Goal: Check status: Check status

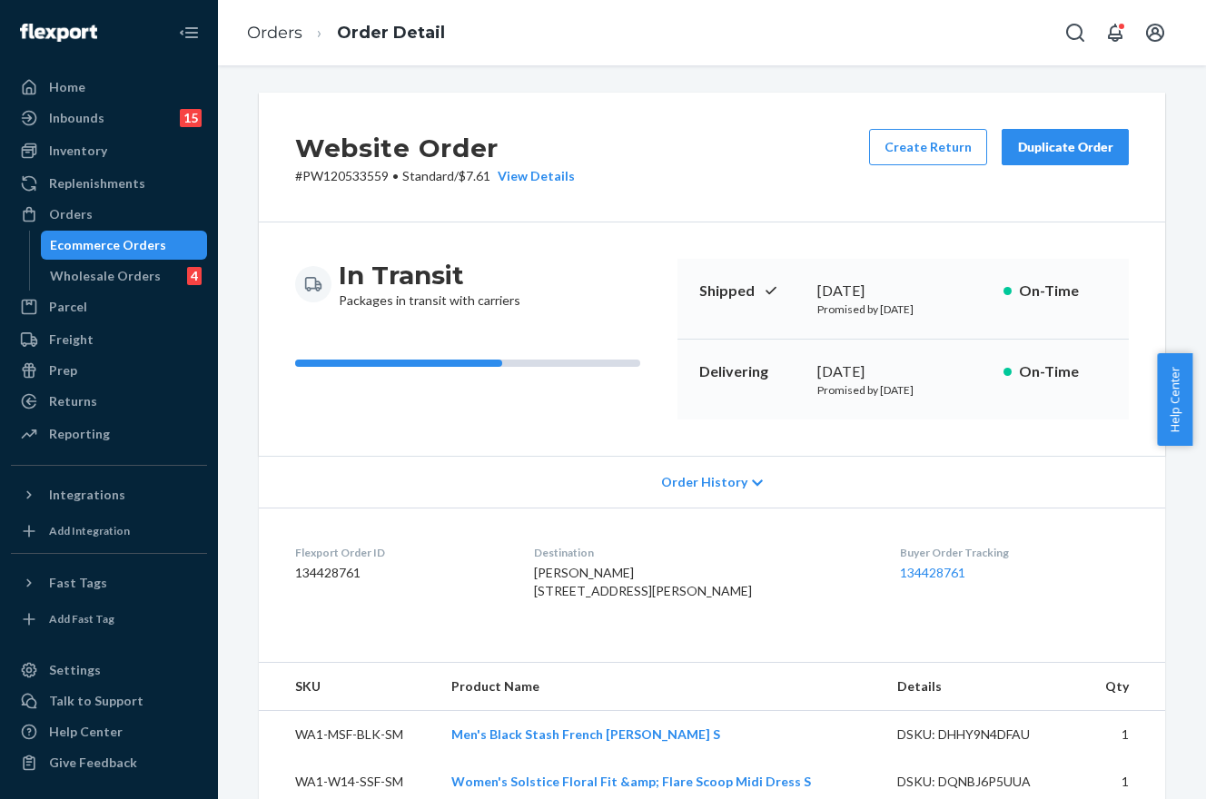
click at [92, 213] on div "Orders" at bounding box center [109, 214] width 193 height 25
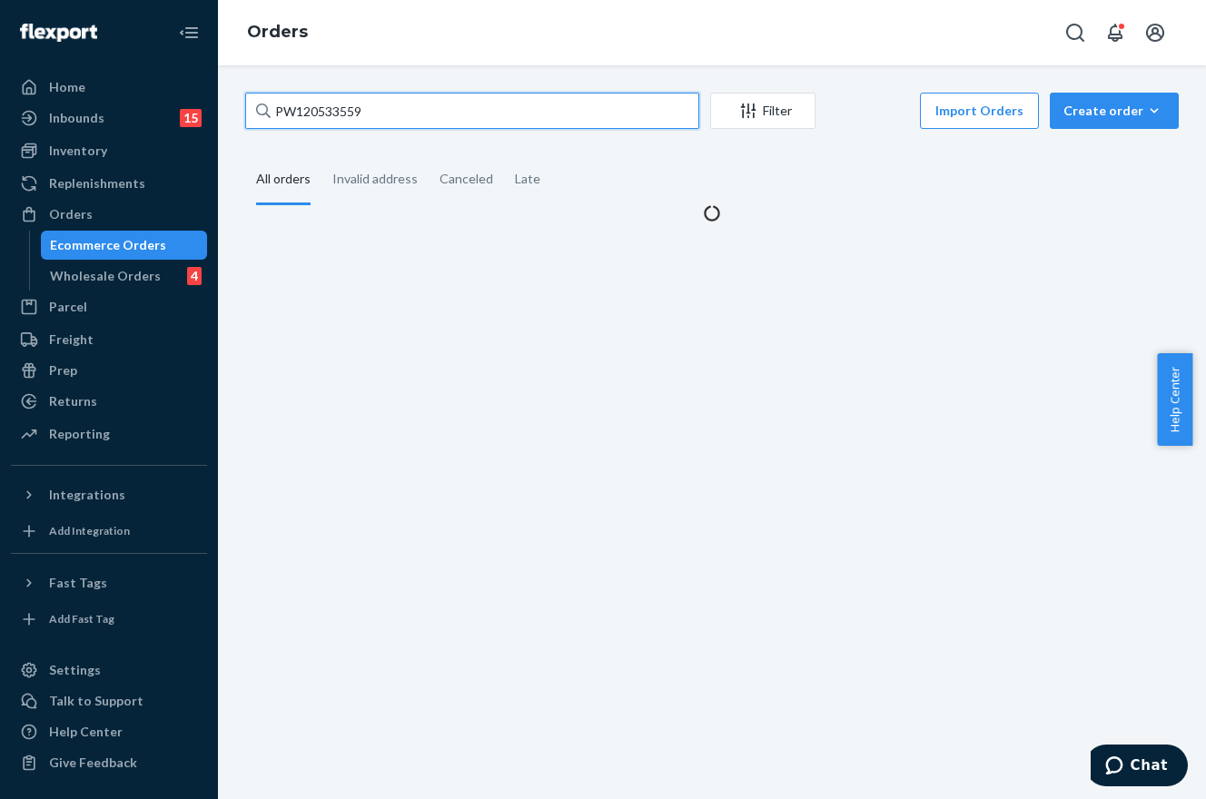
click at [298, 114] on input "PW120533559" at bounding box center [472, 111] width 454 height 36
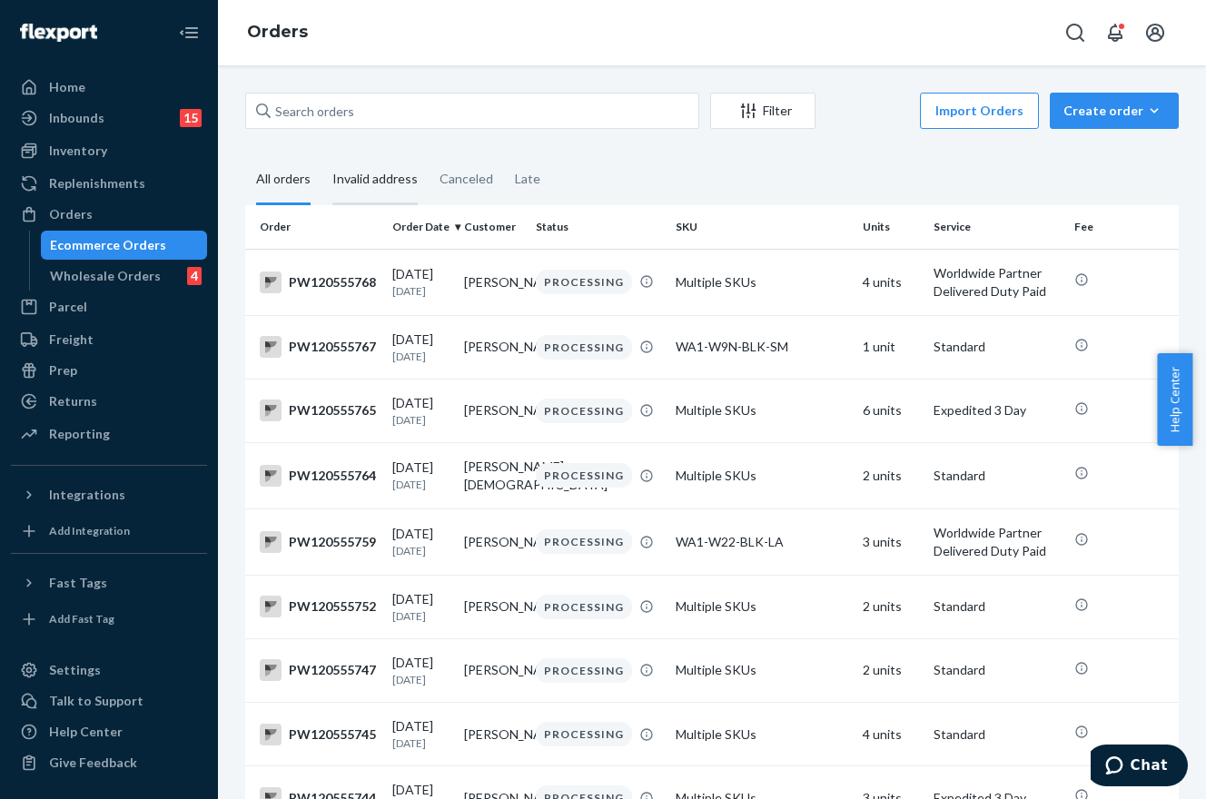
click at [401, 195] on div "Invalid address" at bounding box center [374, 180] width 85 height 50
click at [322, 155] on input "Invalid address" at bounding box center [322, 155] width 0 height 0
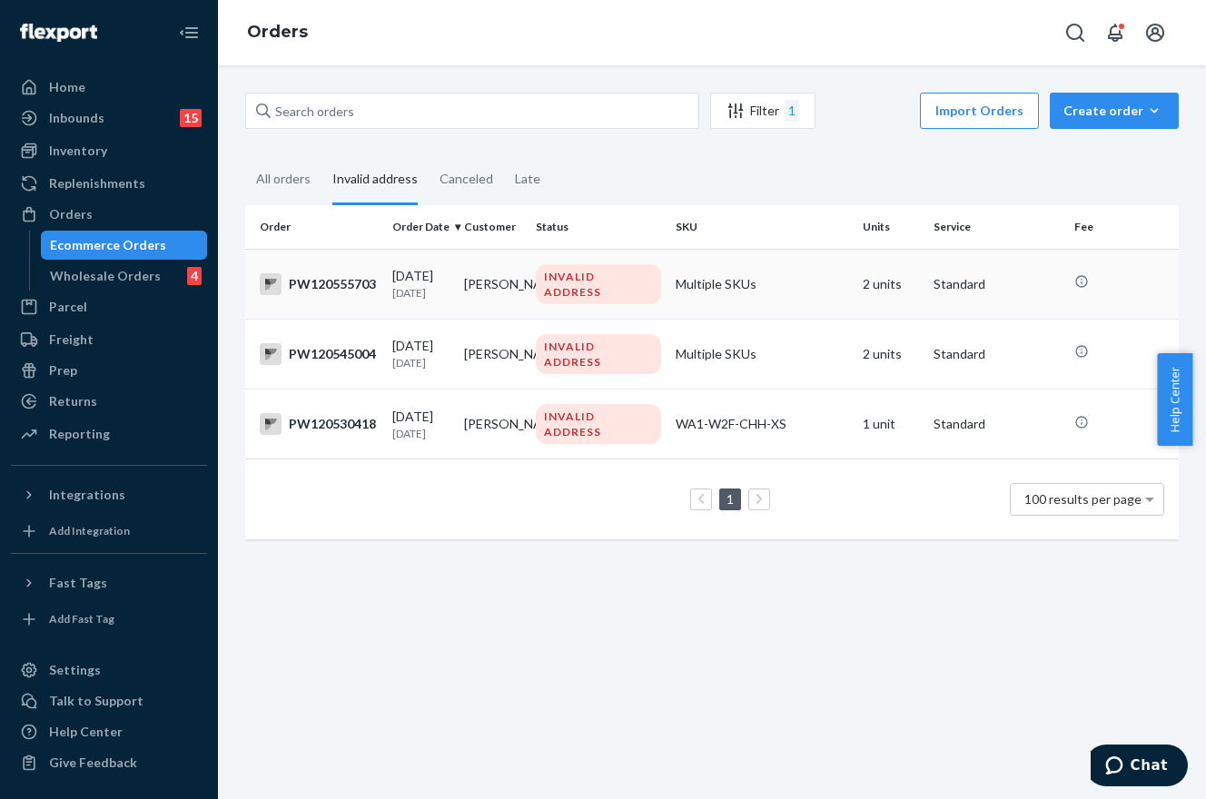
click at [548, 289] on div "INVALID ADDRESS" at bounding box center [598, 284] width 125 height 40
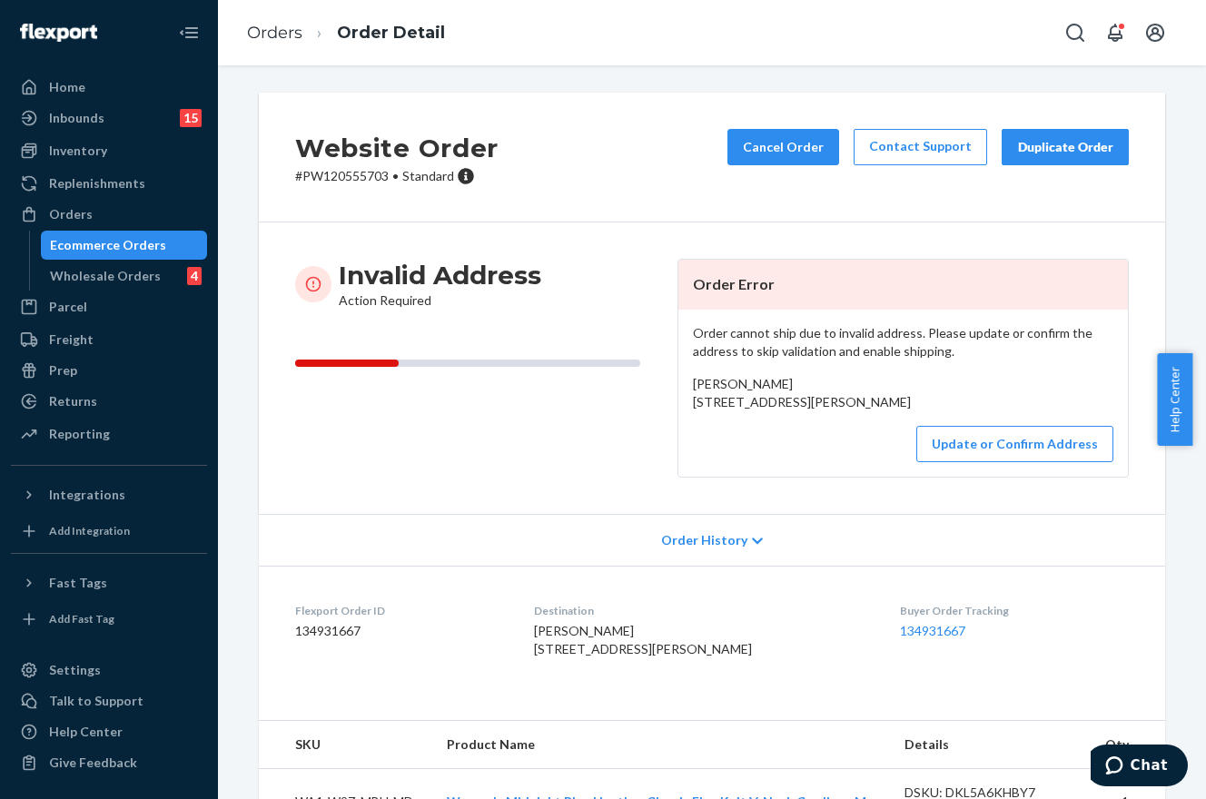
drag, startPoint x: 803, startPoint y: 415, endPoint x: 685, endPoint y: 403, distance: 118.7
click at [685, 403] on div "Order cannot ship due to invalid address. Please update or confirm the address …" at bounding box center [903, 393] width 450 height 167
copy span "[STREET_ADDRESS][PERSON_NAME]"
click at [1001, 462] on button "Update or Confirm Address" at bounding box center [1014, 444] width 197 height 36
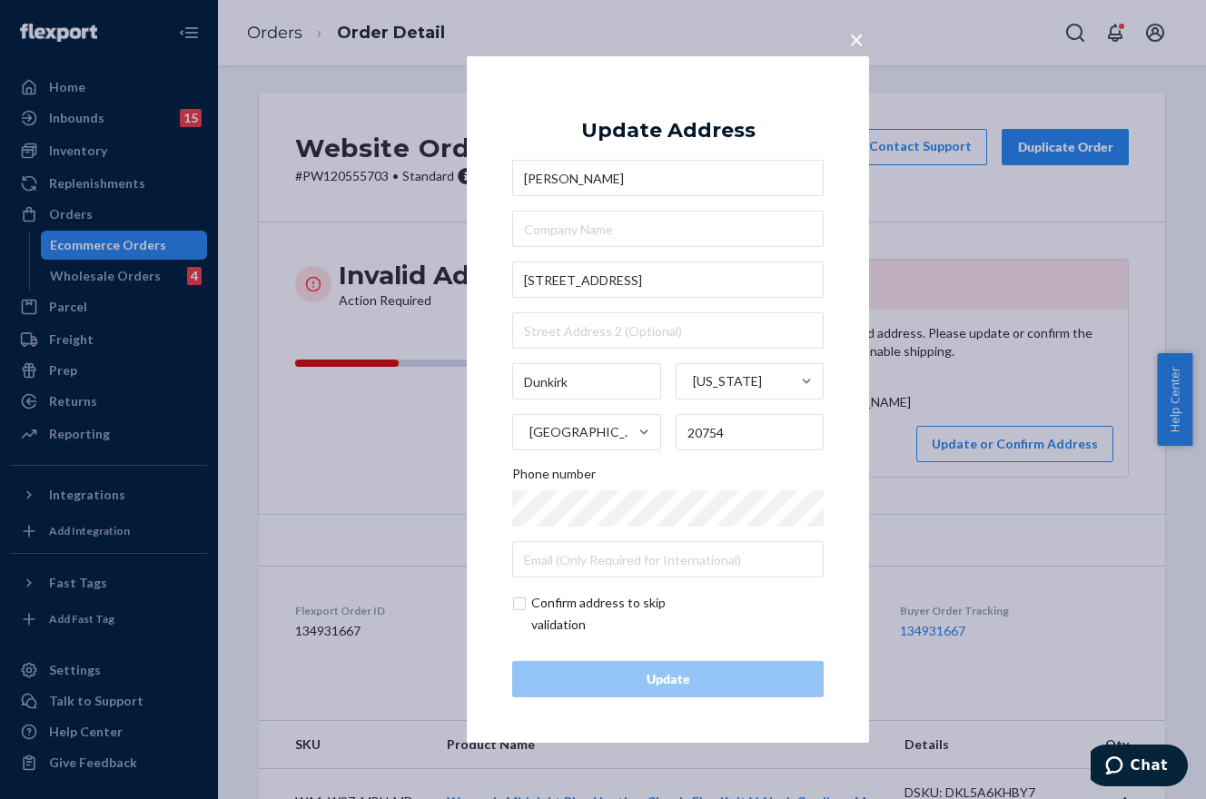
click at [526, 599] on input "checkbox" at bounding box center [617, 614] width 211 height 44
checkbox input "true"
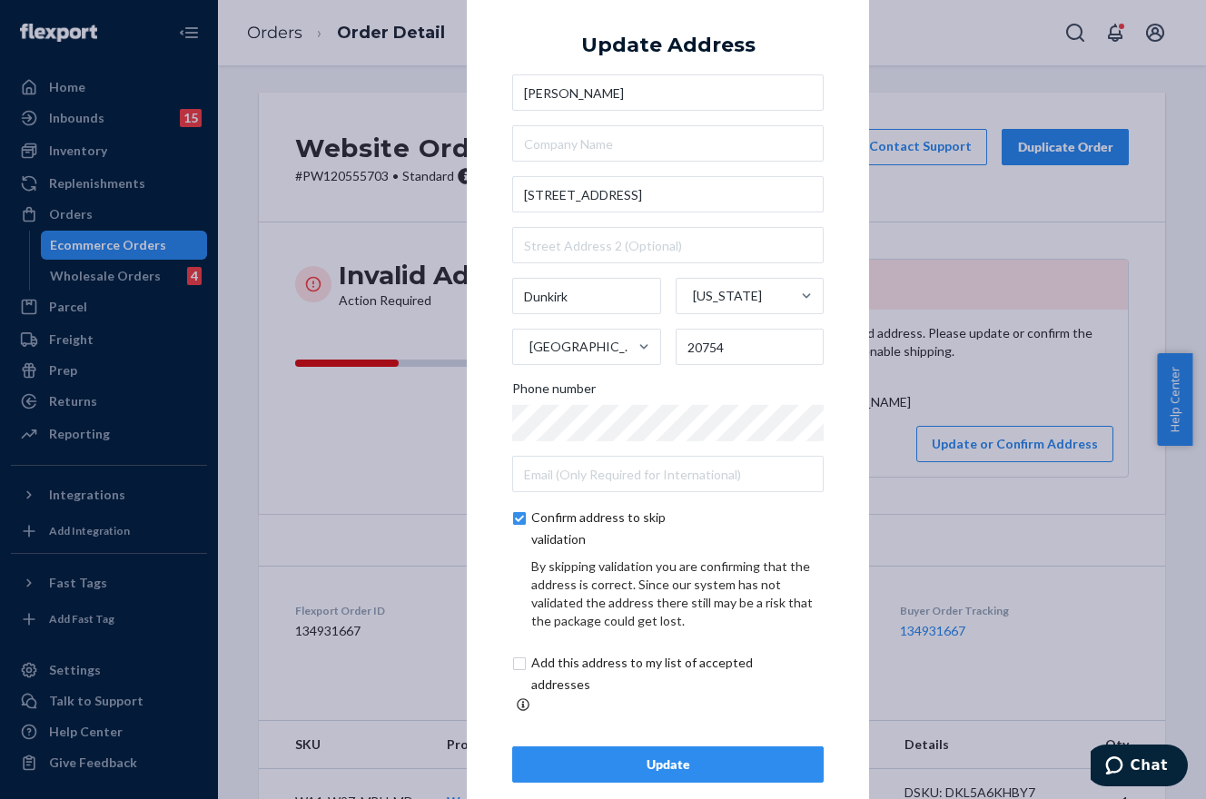
click at [690, 747] on button "Update" at bounding box center [668, 765] width 312 height 36
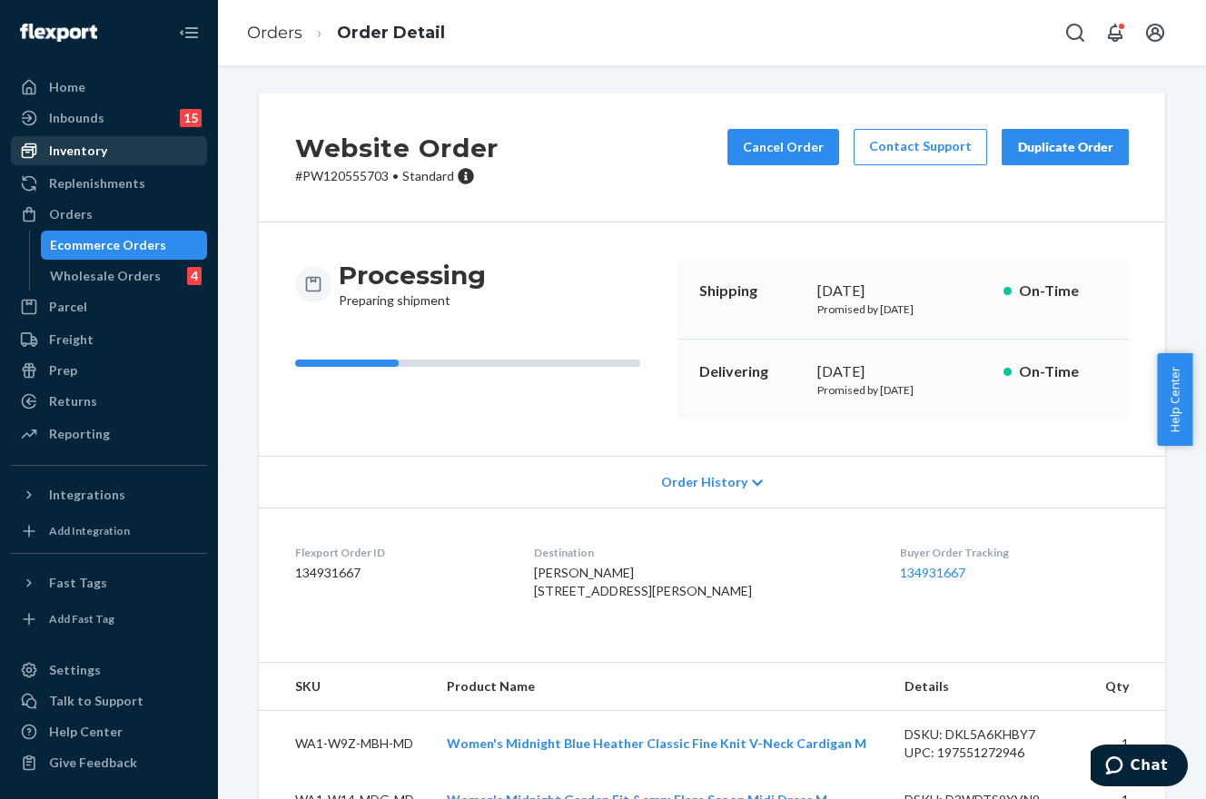
drag, startPoint x: 94, startPoint y: 216, endPoint x: 202, endPoint y: 161, distance: 121.4
click at [94, 216] on div "Orders" at bounding box center [109, 214] width 193 height 25
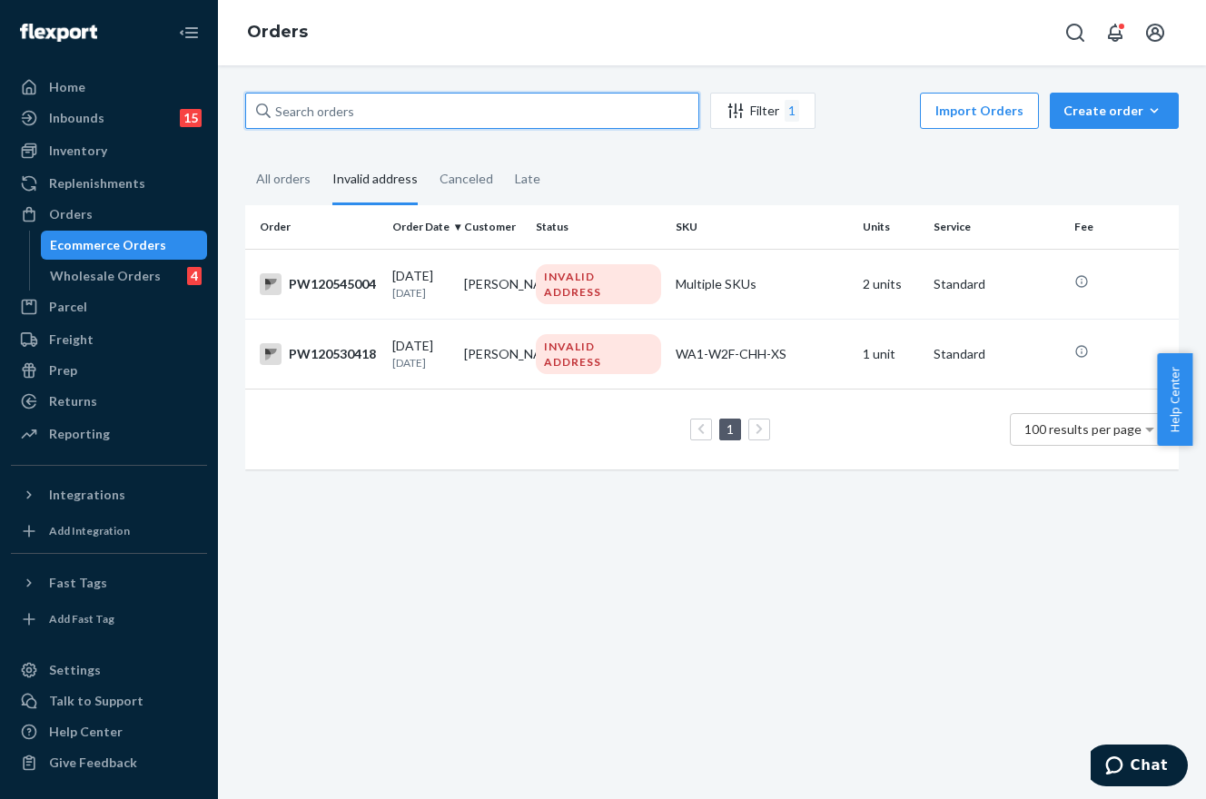
click at [330, 121] on input "text" at bounding box center [472, 111] width 454 height 36
paste input "PW120533086"
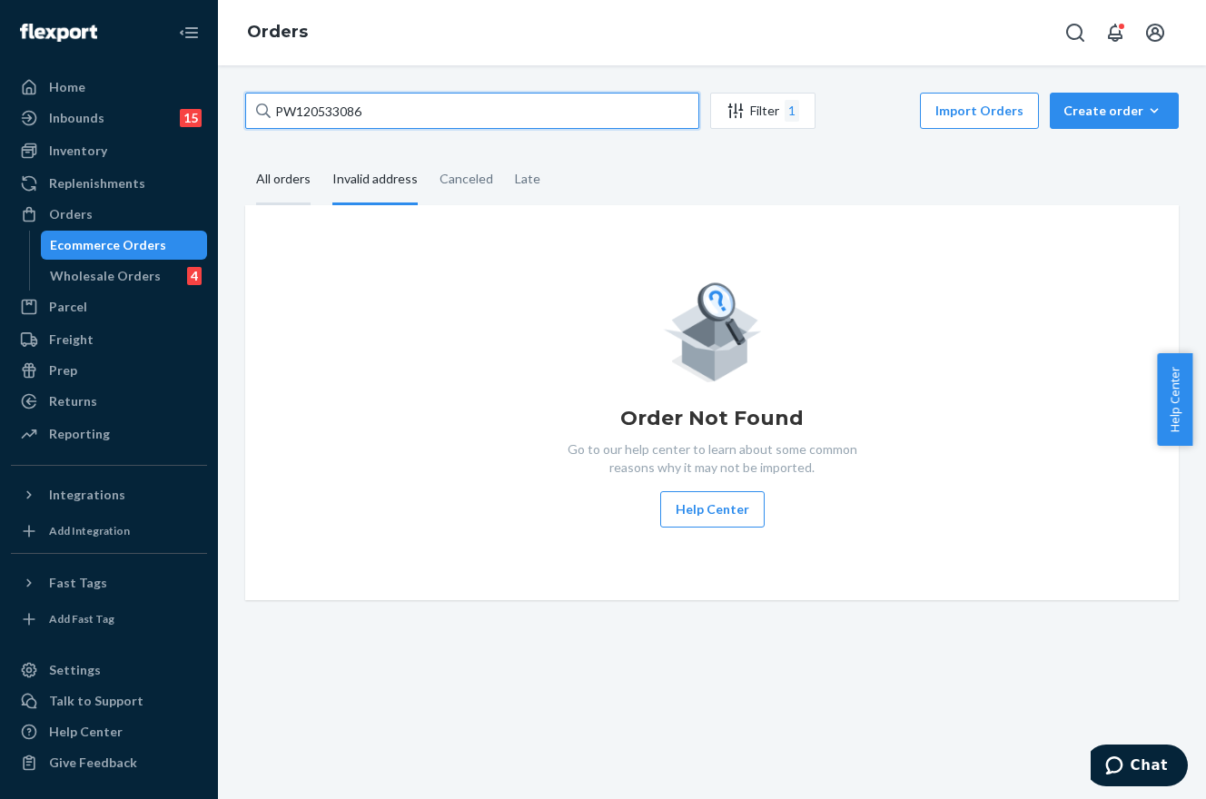
type input "PW120533086"
click at [289, 172] on div "All orders" at bounding box center [283, 180] width 54 height 50
click at [245, 155] on input "All orders" at bounding box center [245, 155] width 0 height 0
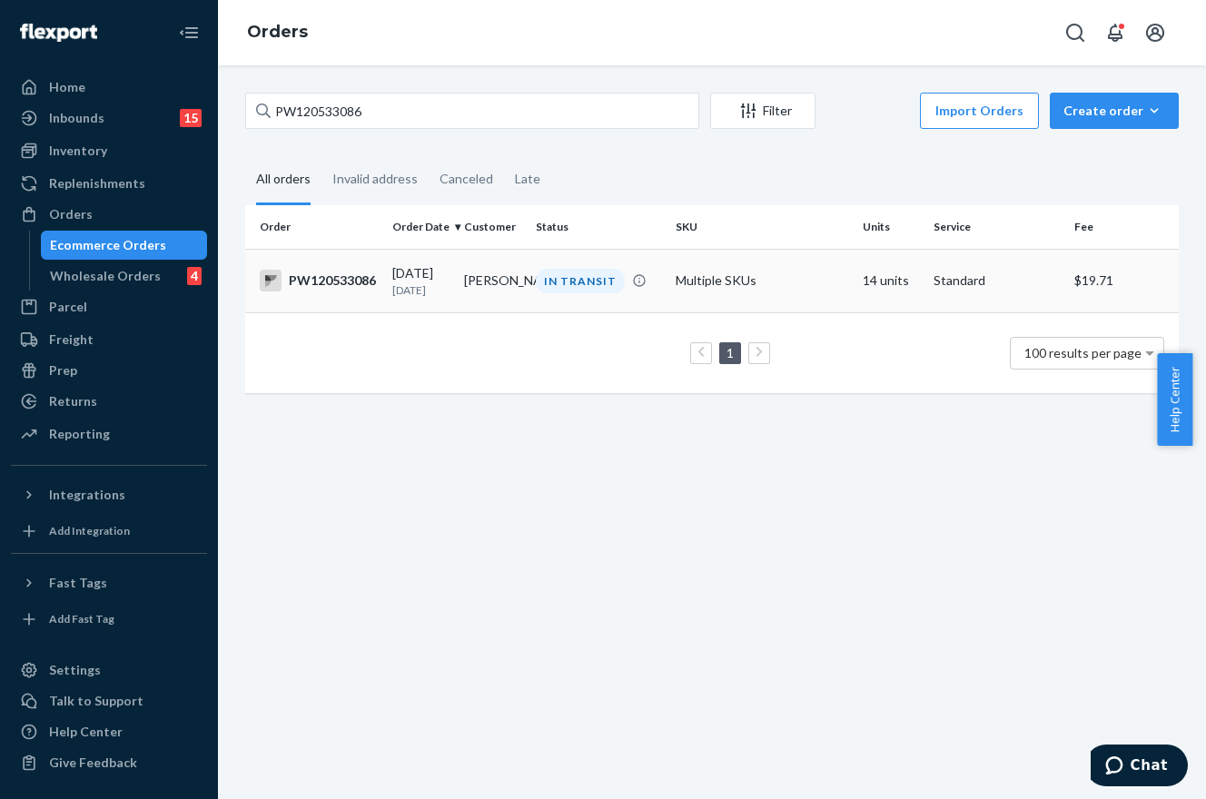
click at [509, 272] on td "[PERSON_NAME]" at bounding box center [493, 281] width 72 height 64
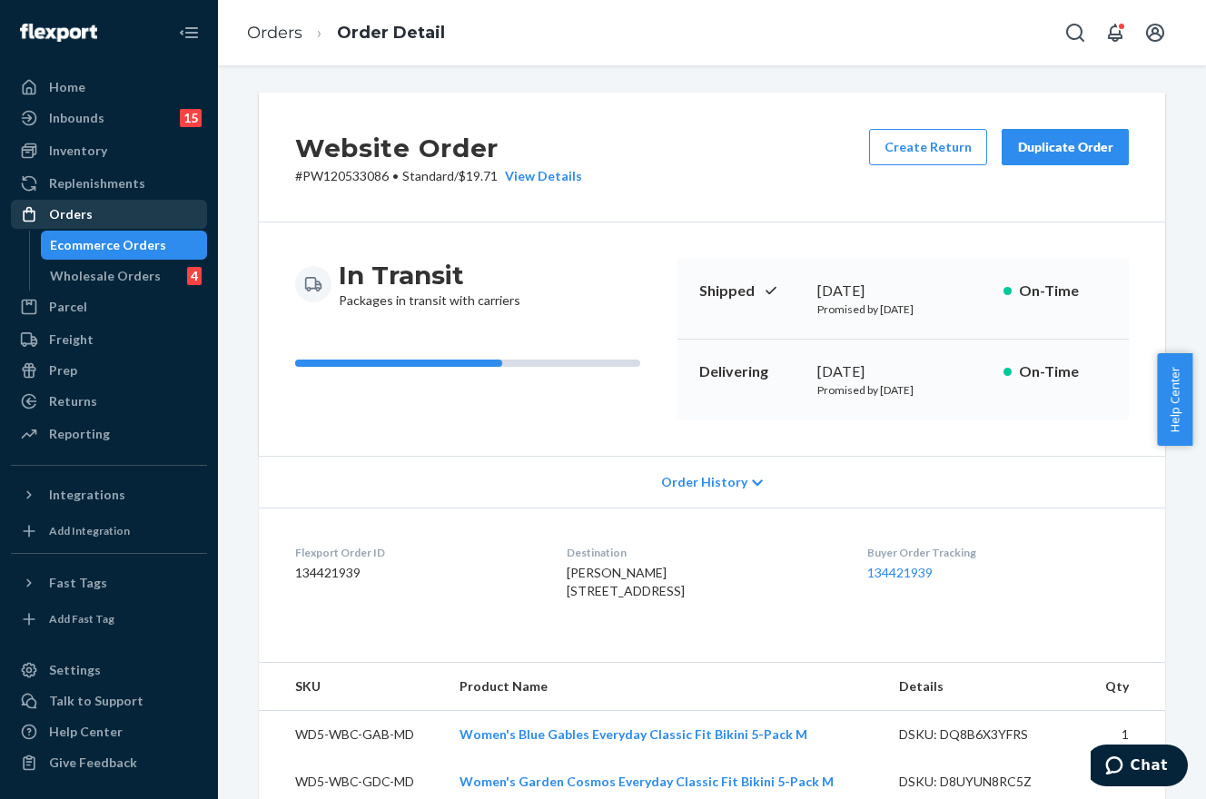
drag, startPoint x: 127, startPoint y: 206, endPoint x: 79, endPoint y: 215, distance: 49.0
click at [79, 215] on div "Orders" at bounding box center [71, 214] width 44 height 18
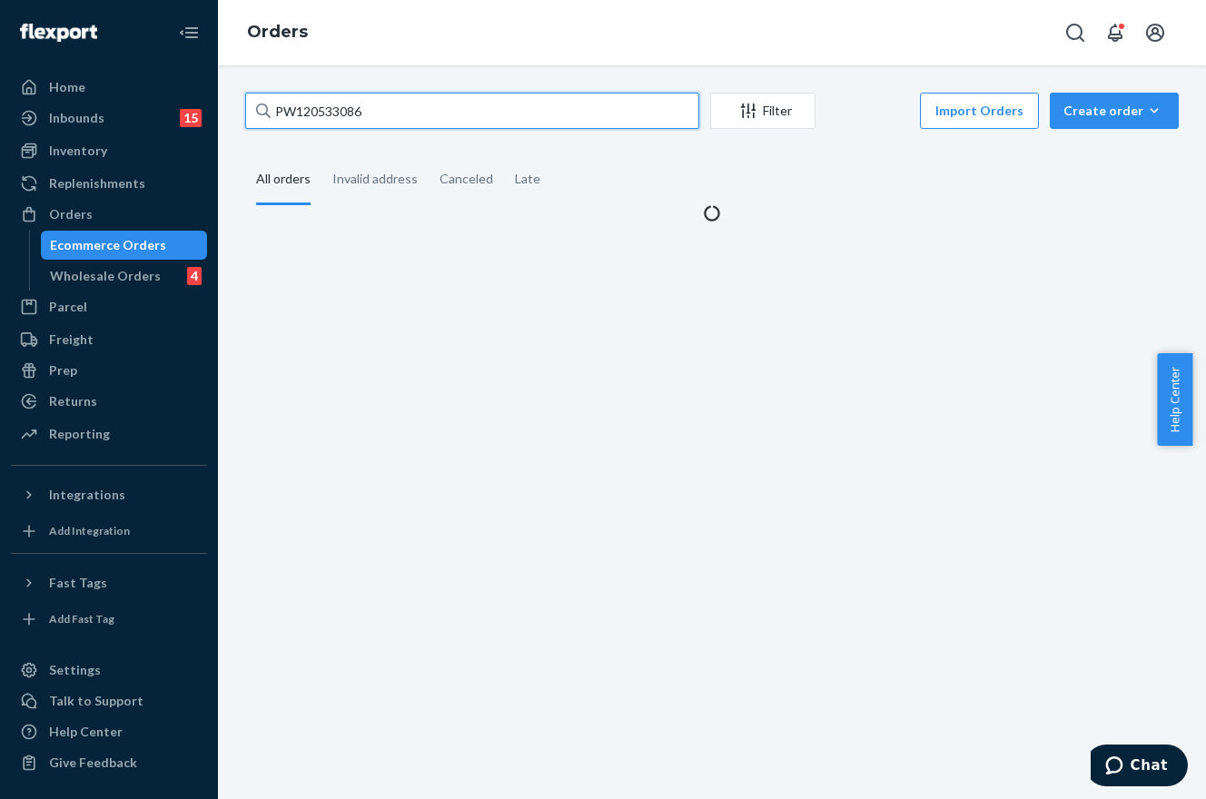
click at [418, 113] on input "PW120533086" at bounding box center [472, 111] width 454 height 36
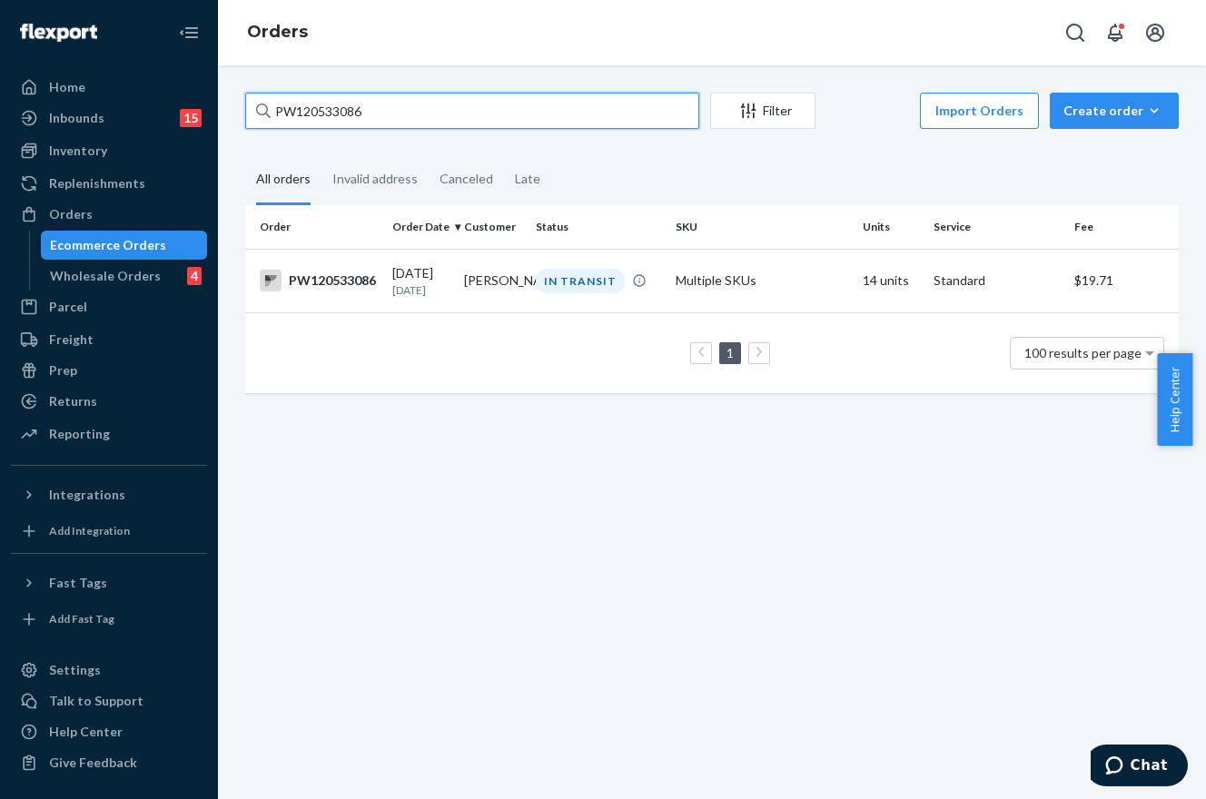
paste input "5399"
type input "PW120553996"
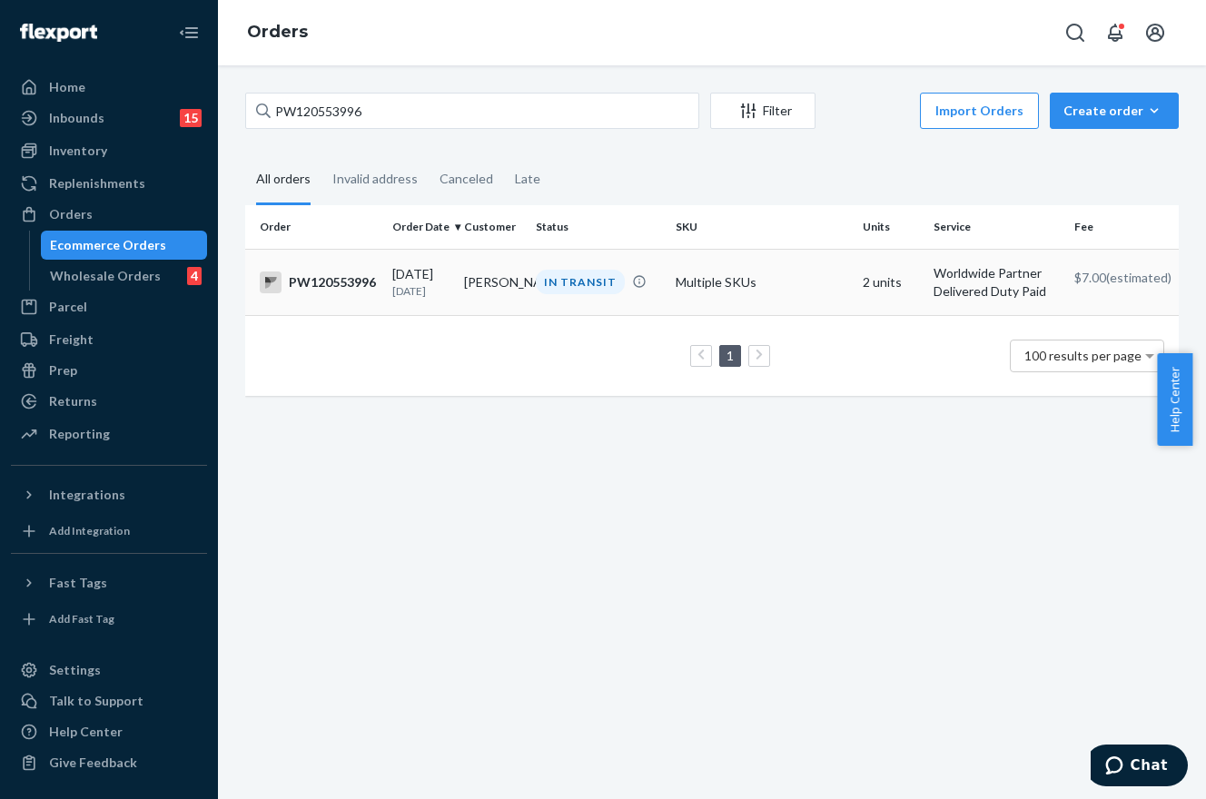
click at [560, 306] on td "IN TRANSIT" at bounding box center [599, 282] width 140 height 66
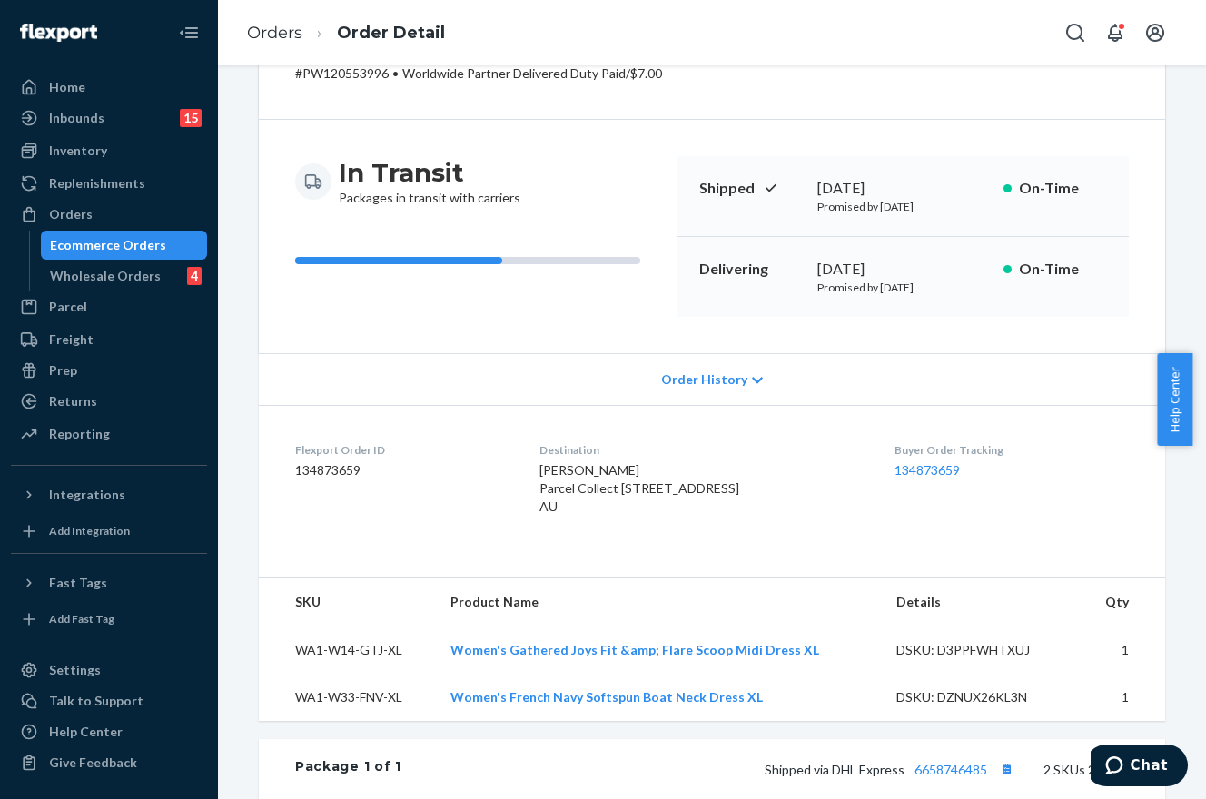
scroll to position [182, 0]
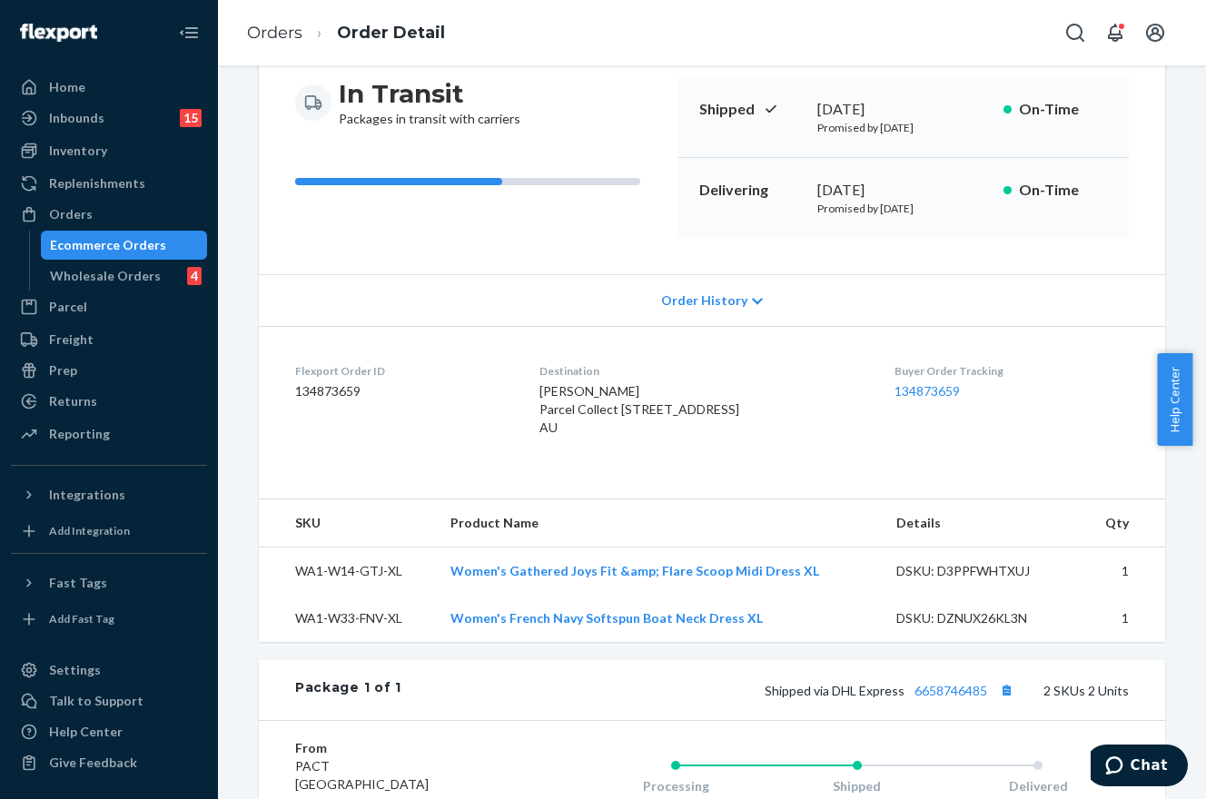
drag, startPoint x: 104, startPoint y: 214, endPoint x: 213, endPoint y: 214, distance: 109.0
click at [104, 213] on div "Orders" at bounding box center [109, 214] width 193 height 25
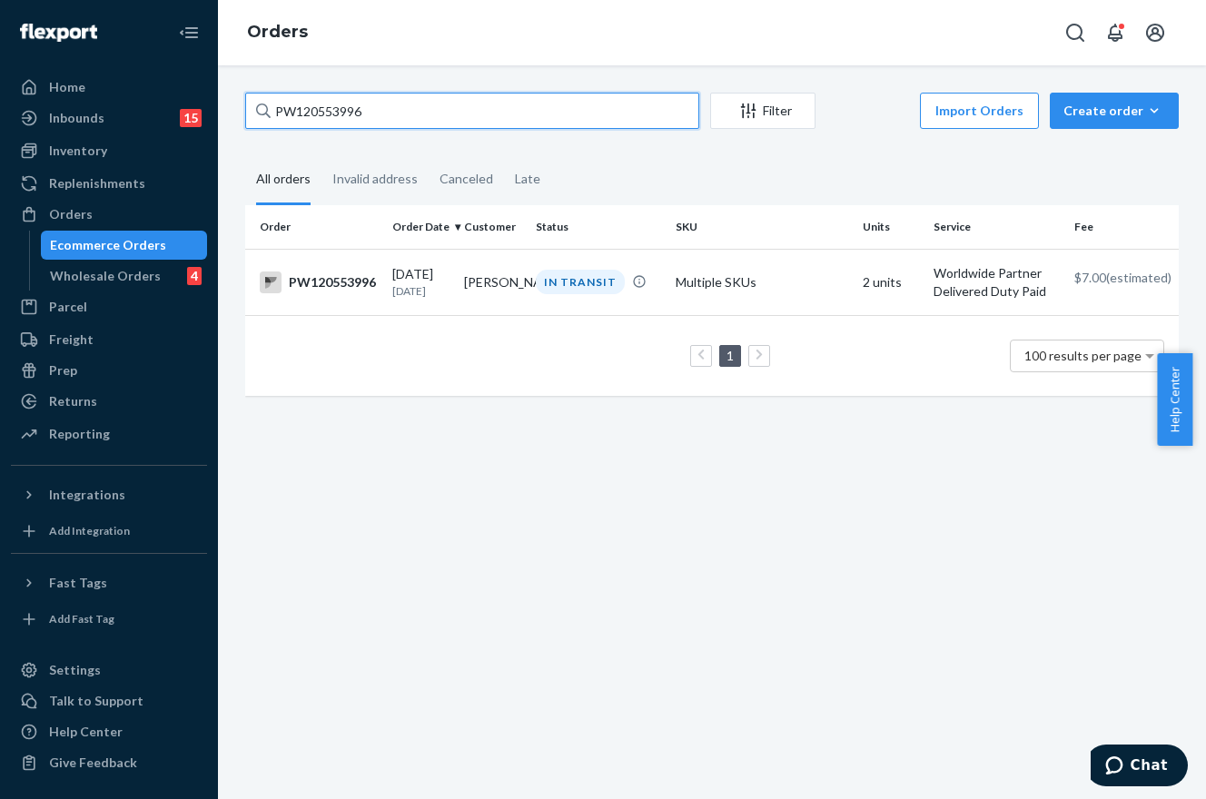
click at [424, 119] on input "PW120553996" at bounding box center [472, 111] width 454 height 36
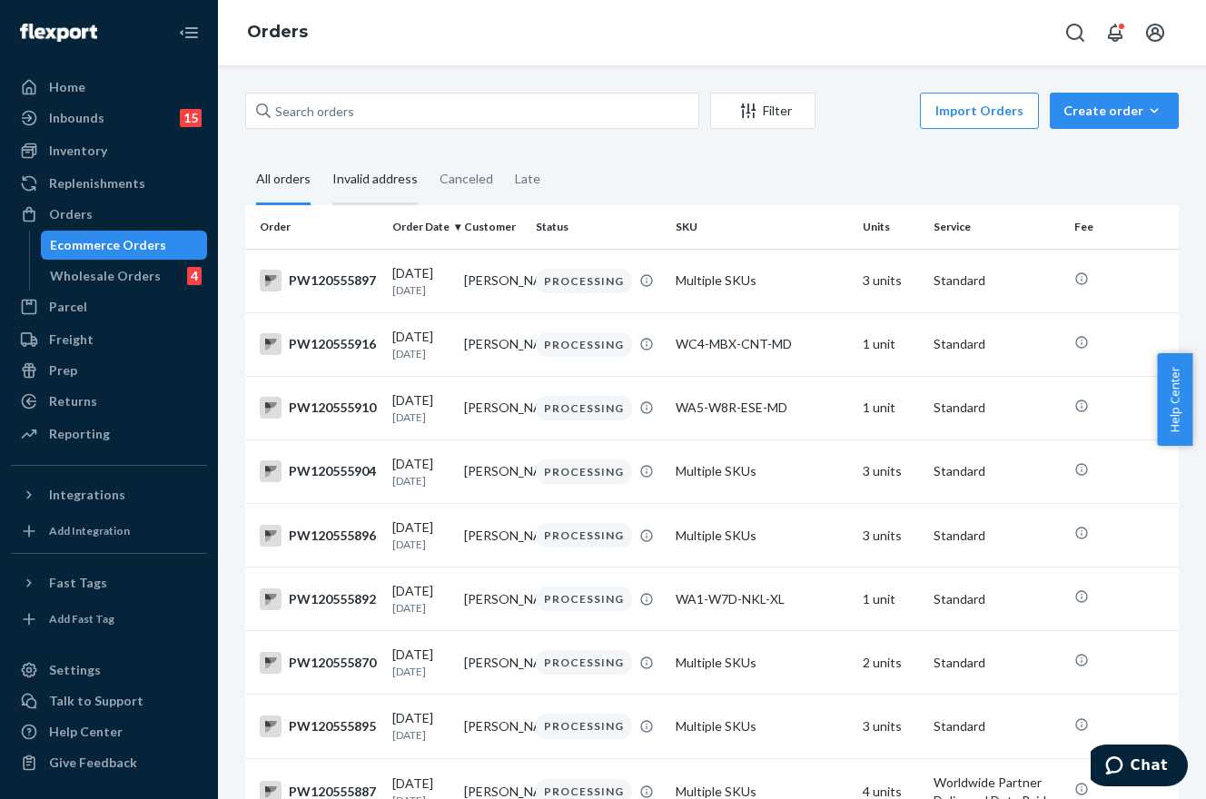
click at [399, 175] on div "Invalid address" at bounding box center [374, 180] width 85 height 50
click at [322, 155] on input "Invalid address" at bounding box center [322, 155] width 0 height 0
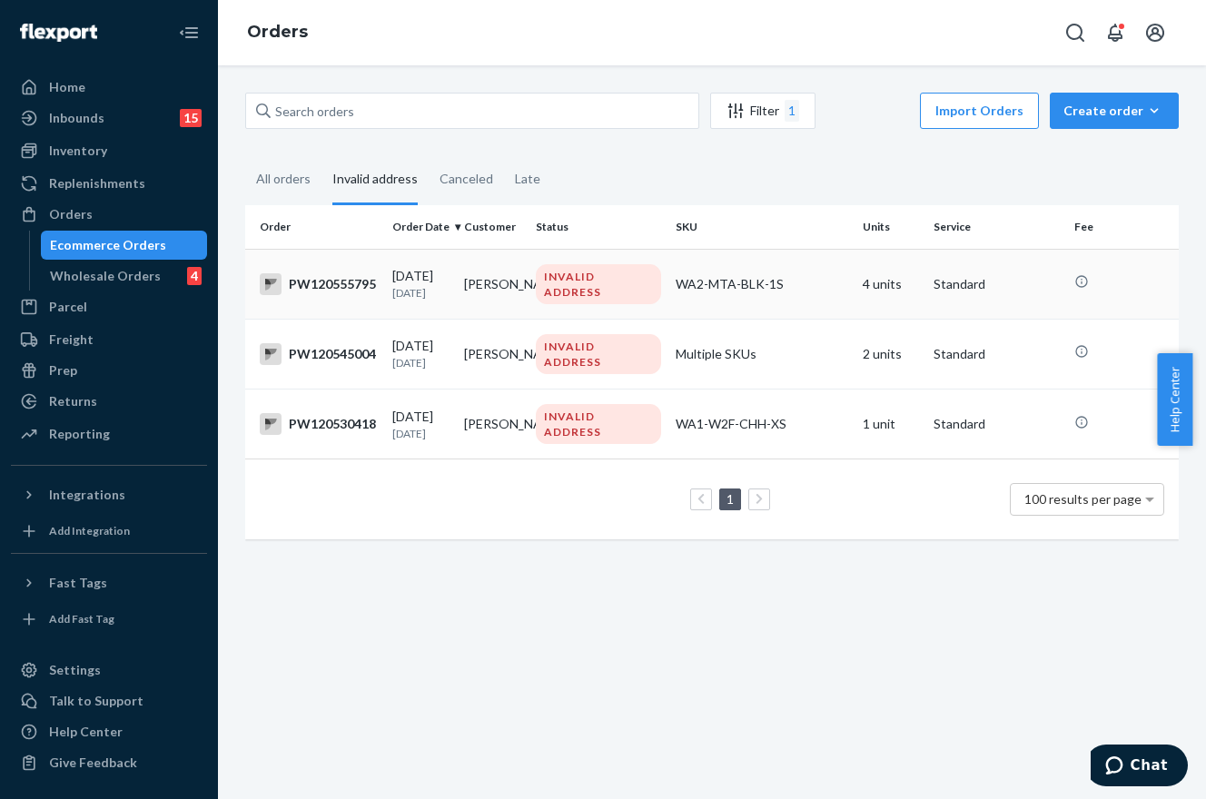
click at [680, 292] on div "WA2-MTA-BLK-1S" at bounding box center [762, 284] width 173 height 18
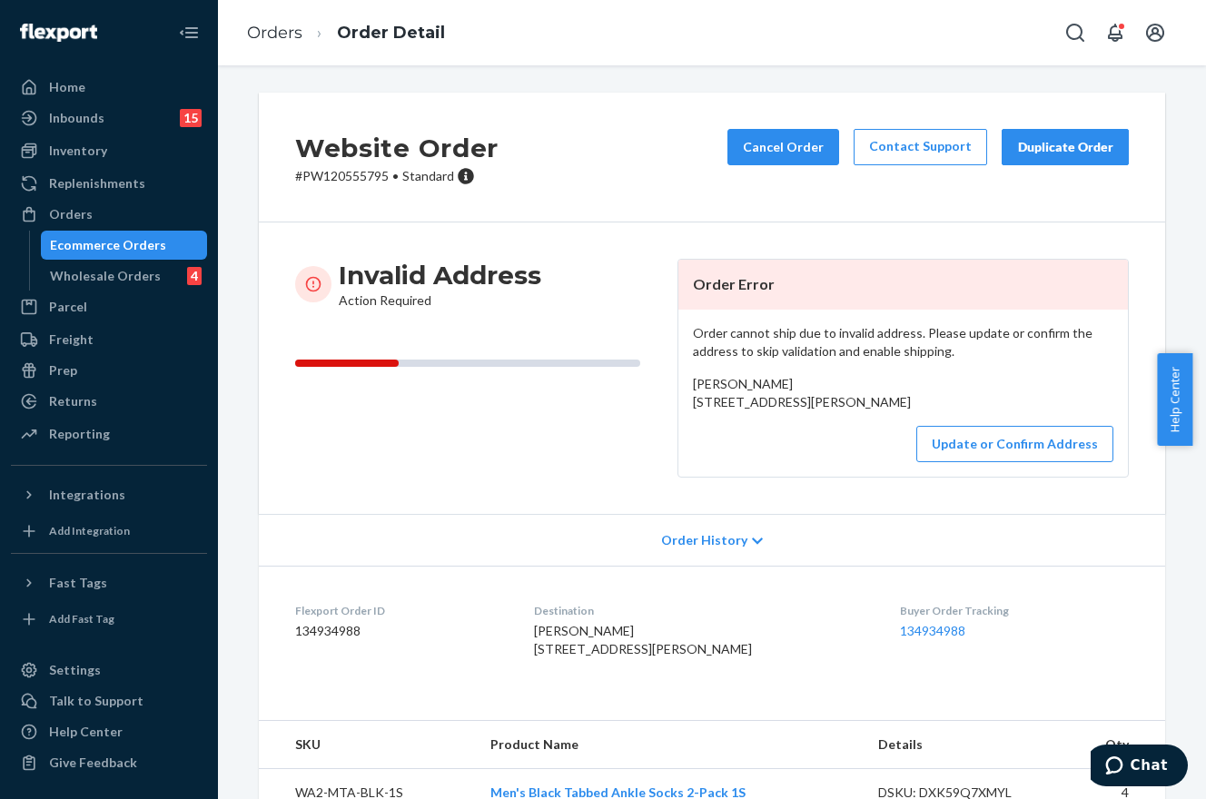
drag, startPoint x: 828, startPoint y: 421, endPoint x: 684, endPoint y: 400, distance: 146.0
click at [684, 400] on div "Order cannot ship due to invalid address. Please update or confirm the address …" at bounding box center [903, 393] width 450 height 167
copy span "[STREET_ADDRESS]"
click at [1019, 462] on button "Update or Confirm Address" at bounding box center [1014, 444] width 197 height 36
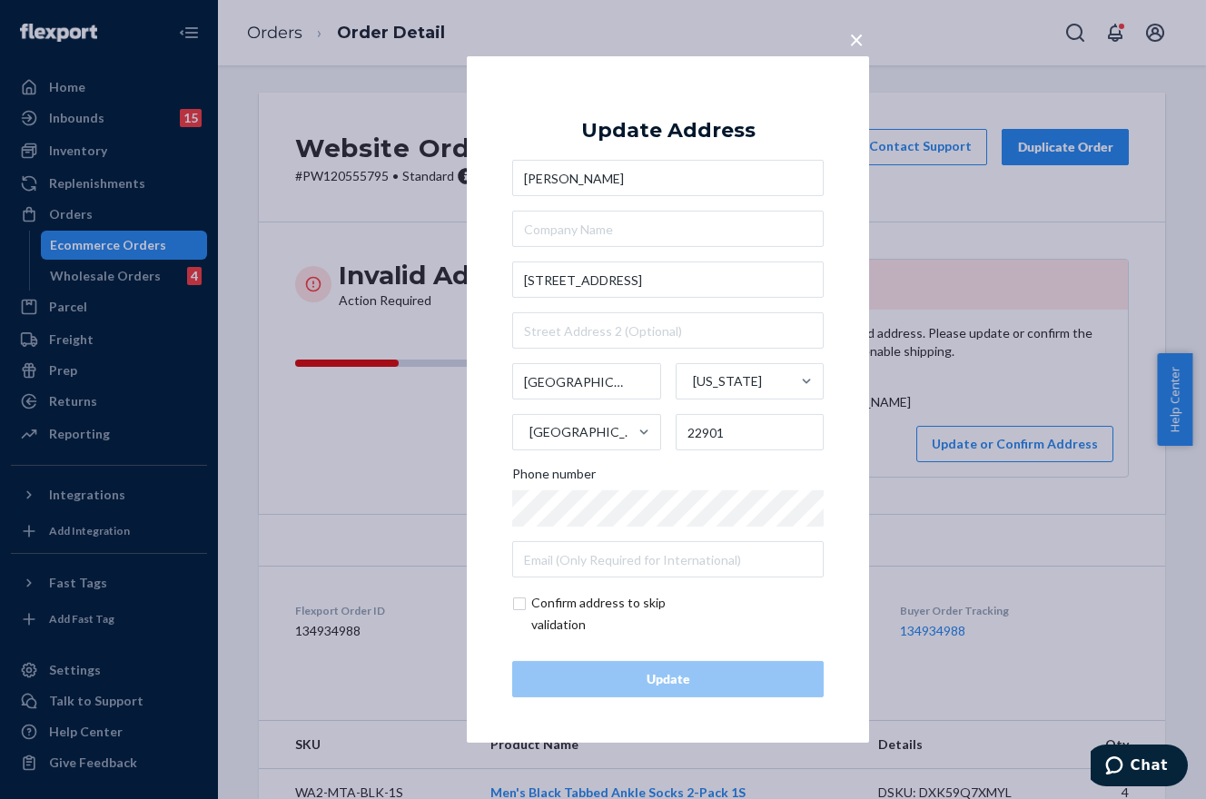
click at [519, 601] on input "checkbox" at bounding box center [617, 614] width 211 height 44
checkbox input "true"
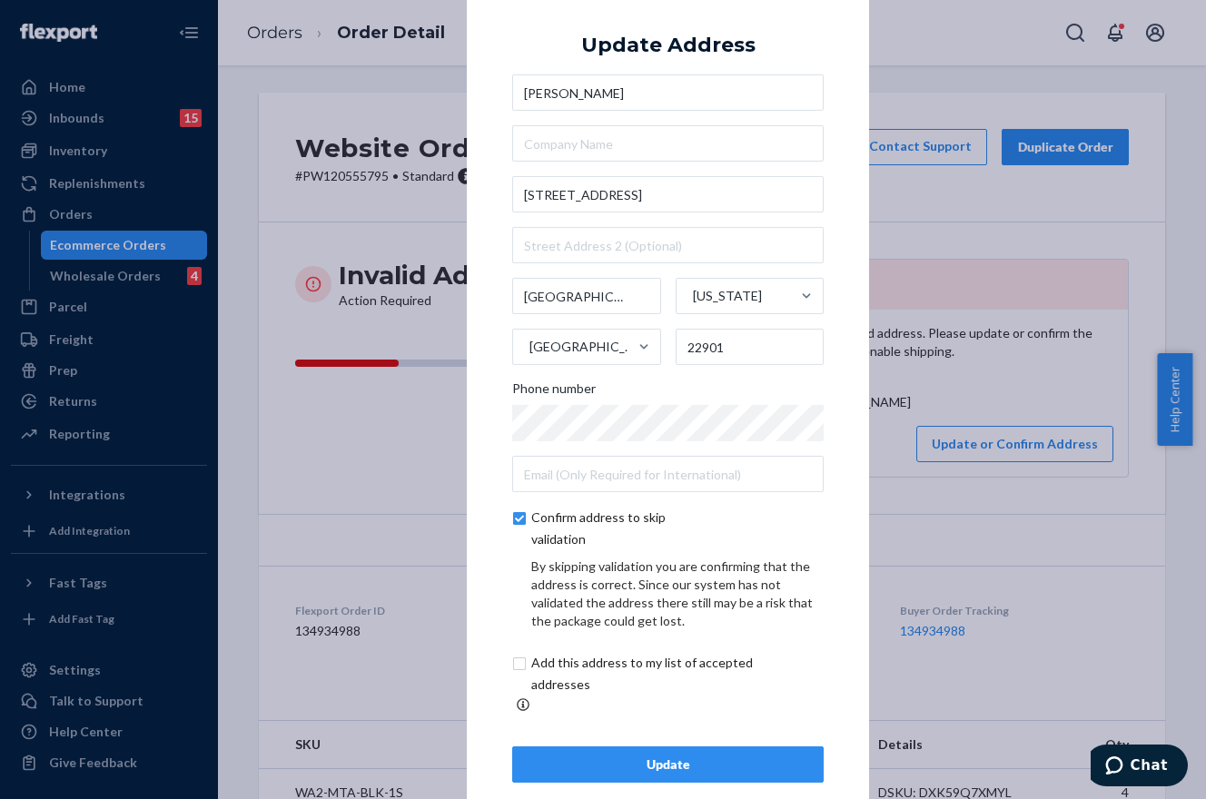
click at [679, 747] on button "Update" at bounding box center [668, 765] width 312 height 36
